Goal: Check status: Check status

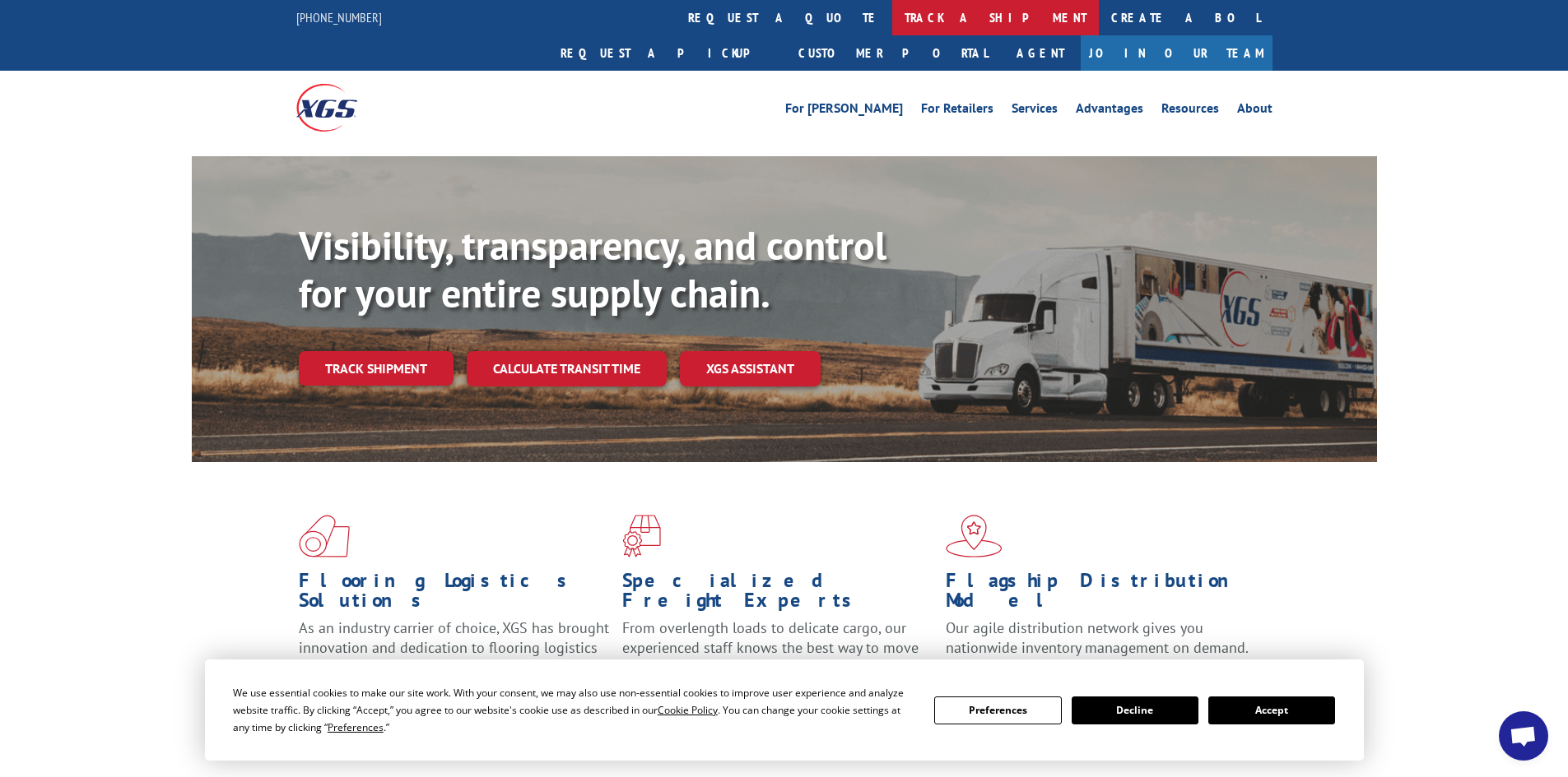
click at [892, 17] on link "track a shipment" at bounding box center [996, 17] width 207 height 36
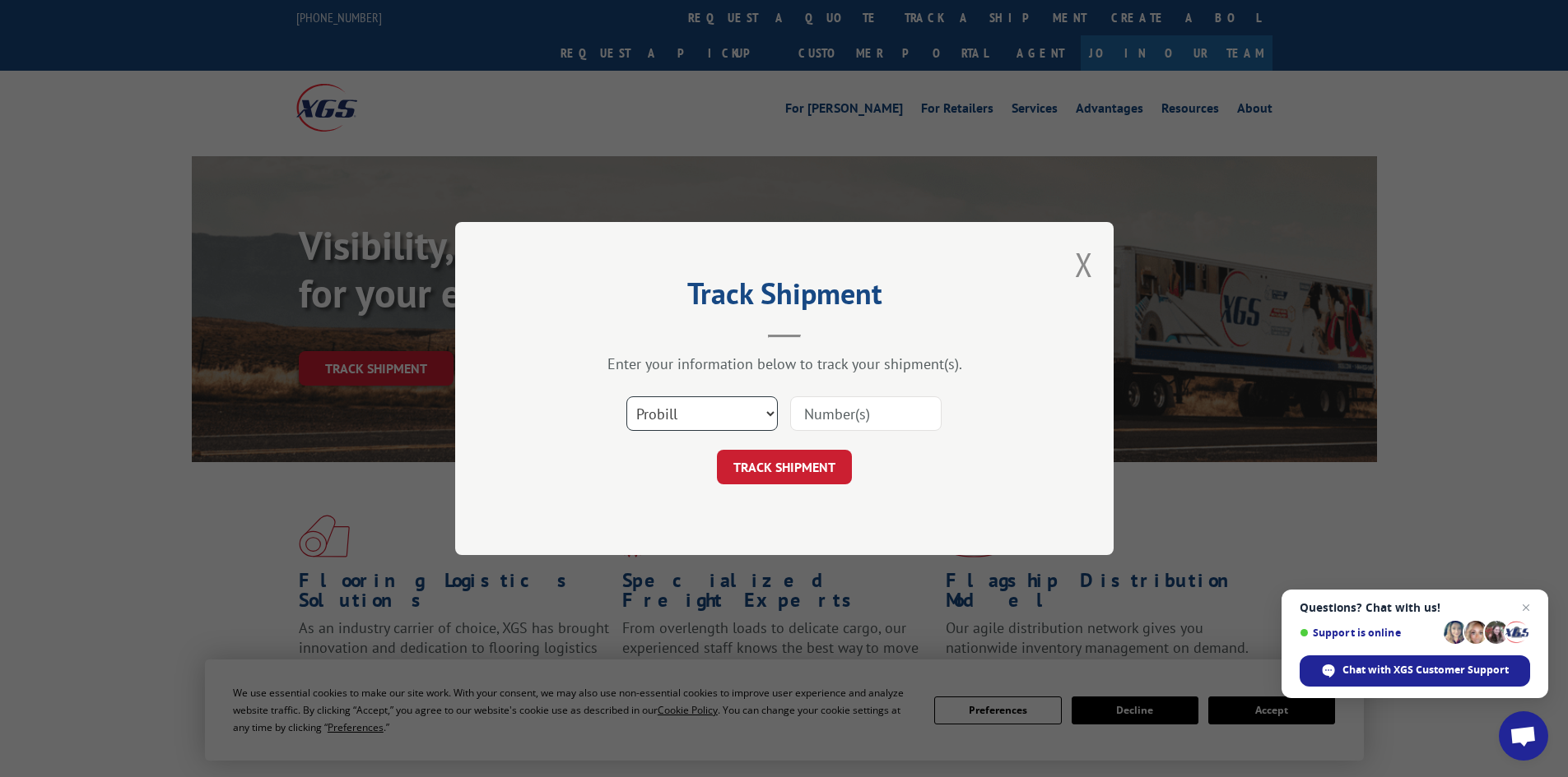
click at [736, 428] on select "Select category... Probill BOL PO" at bounding box center [702, 414] width 151 height 35
select select "bol"
click at [626, 397] on select "Select category... Probill BOL PO" at bounding box center [702, 414] width 151 height 35
click at [825, 414] on input at bounding box center [866, 414] width 151 height 35
paste input "5606522"
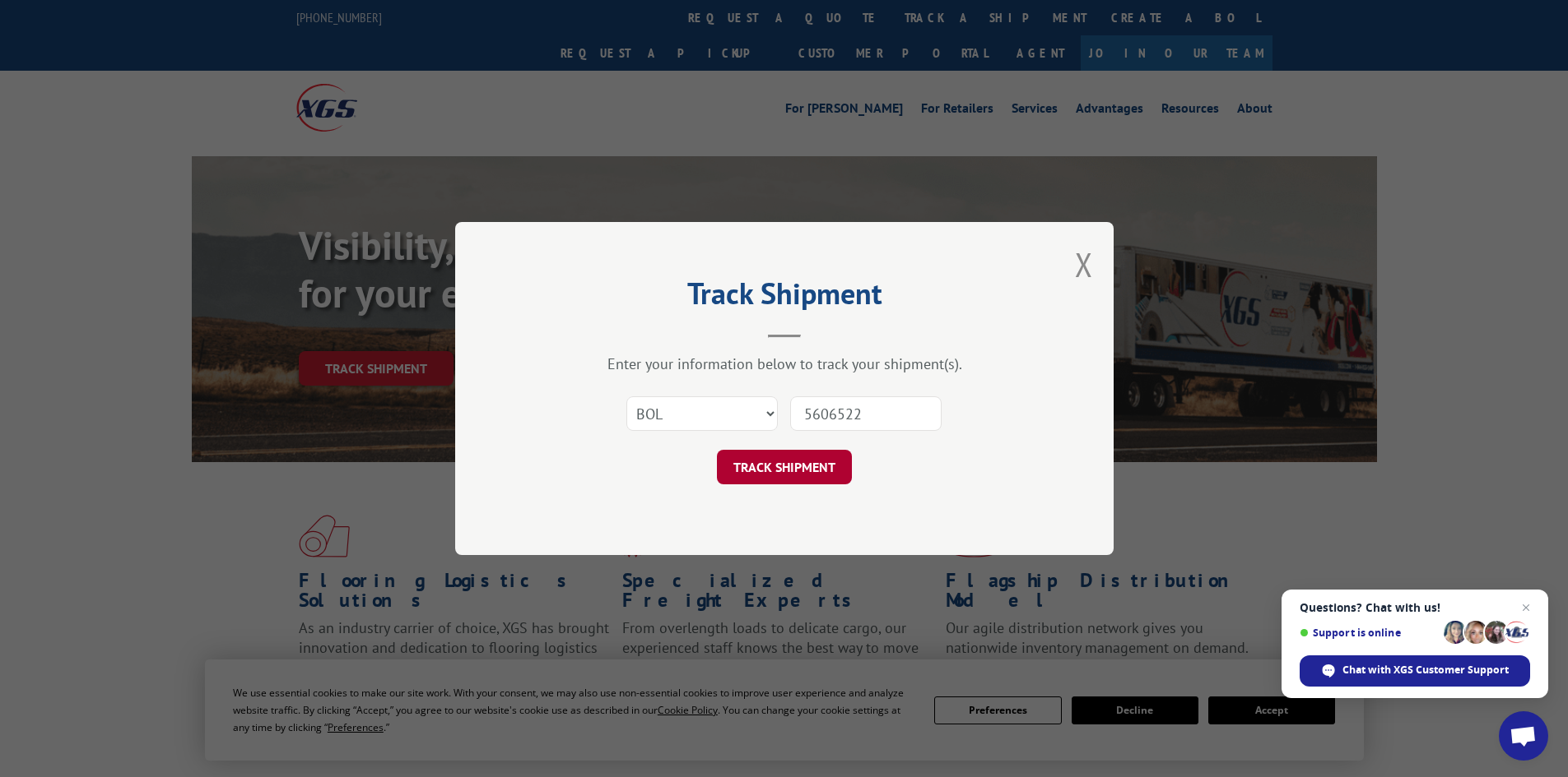
type input "5606522"
click at [768, 453] on button "TRACK SHIPMENT" at bounding box center [784, 467] width 135 height 35
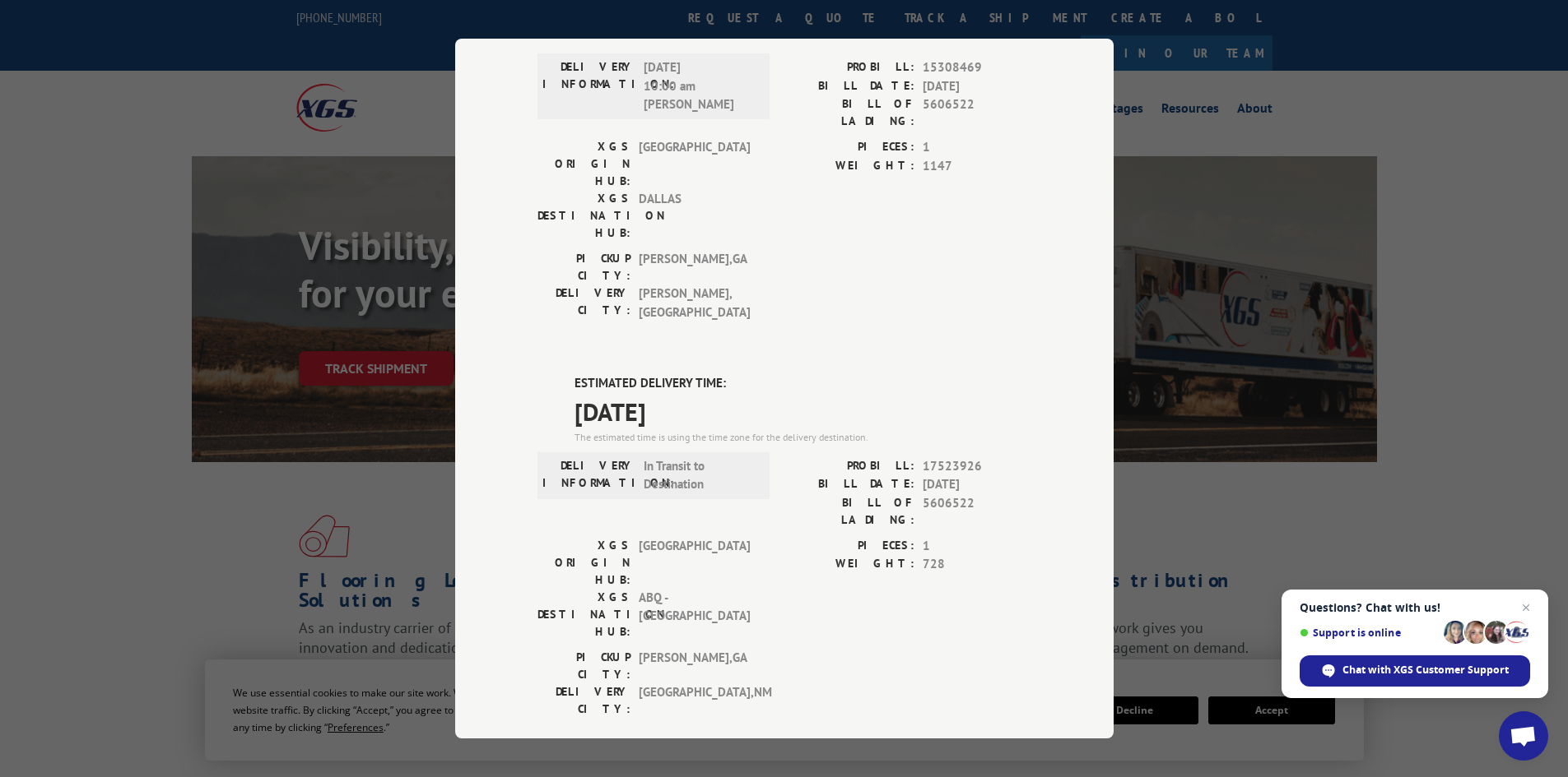
scroll to position [165, 0]
